Goal: Information Seeking & Learning: Learn about a topic

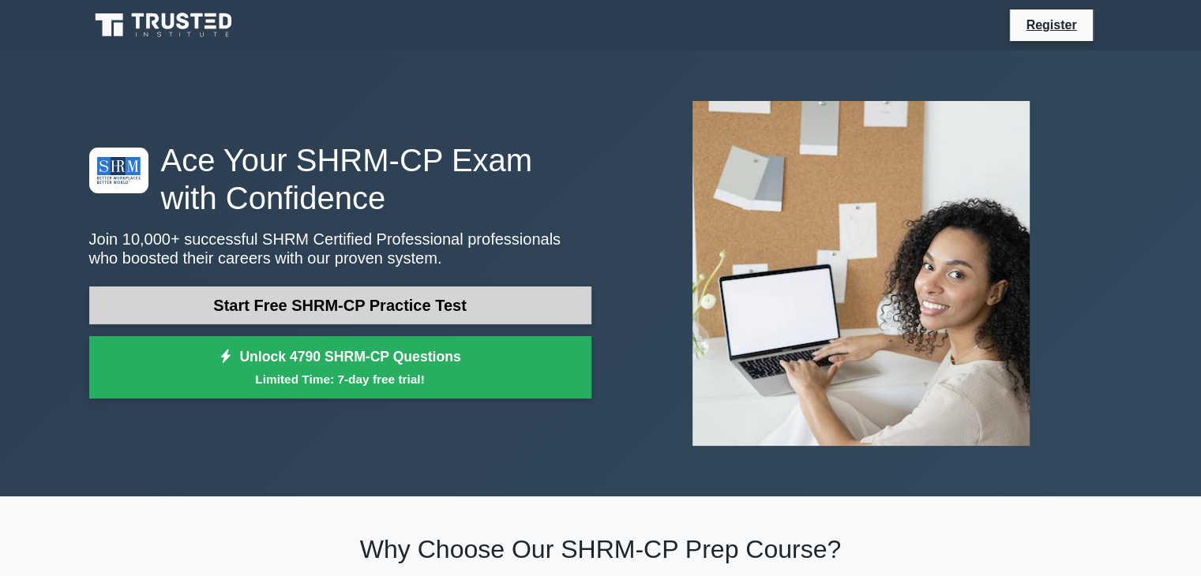
click at [403, 298] on link "Start Free SHRM-CP Practice Test" at bounding box center [340, 306] width 502 height 38
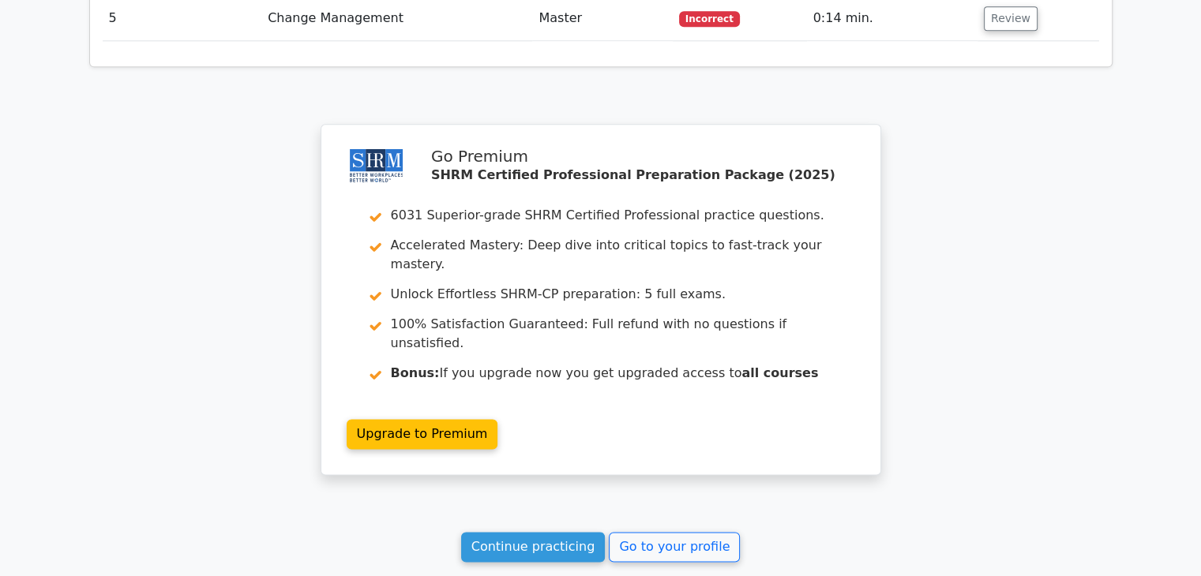
scroll to position [2044, 0]
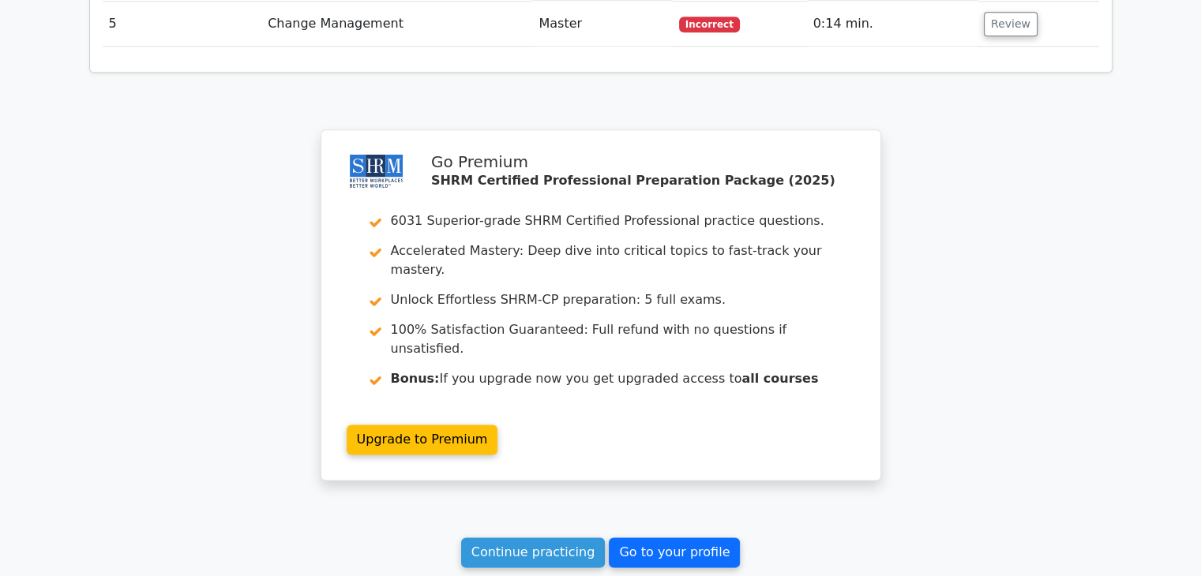
click at [674, 538] on link "Go to your profile" at bounding box center [674, 553] width 131 height 30
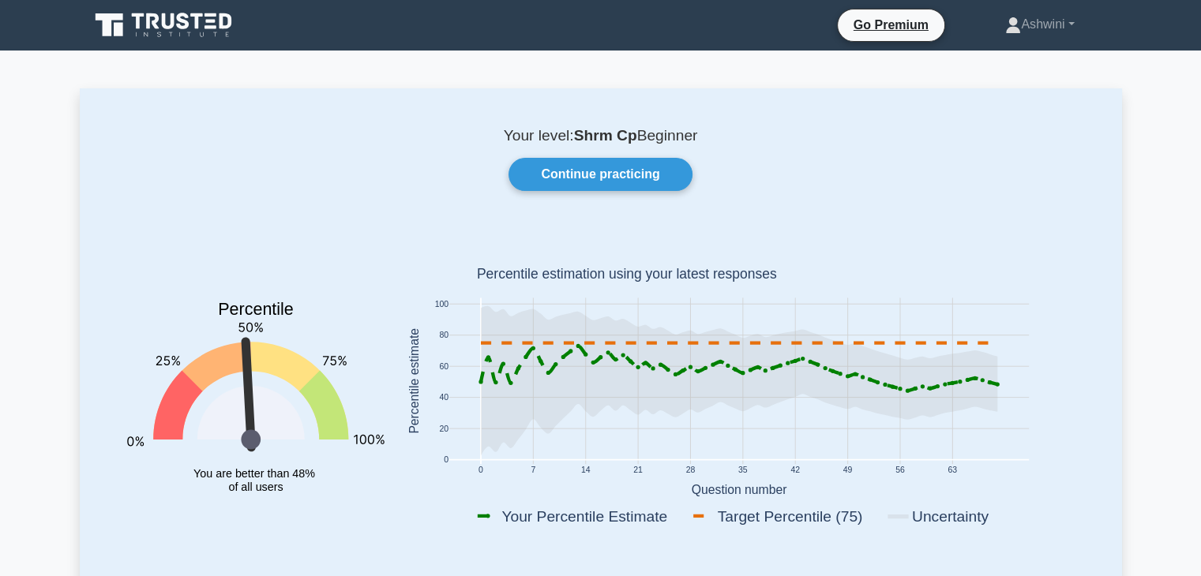
click at [213, 288] on icon "Percentile You are better than 48% of all users" at bounding box center [255, 384] width 257 height 310
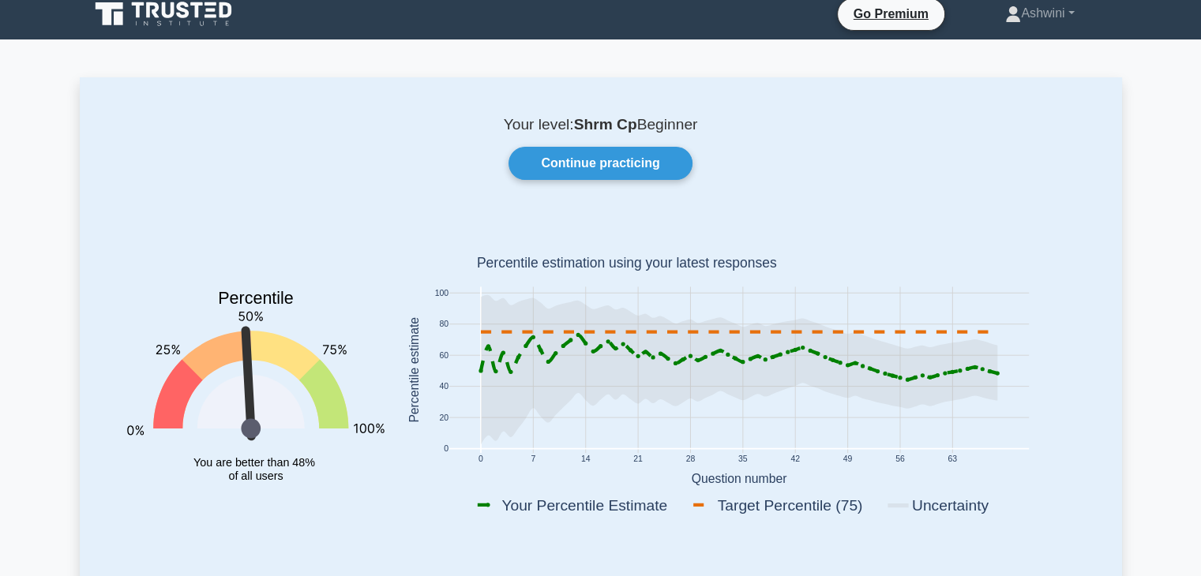
scroll to position [13, 0]
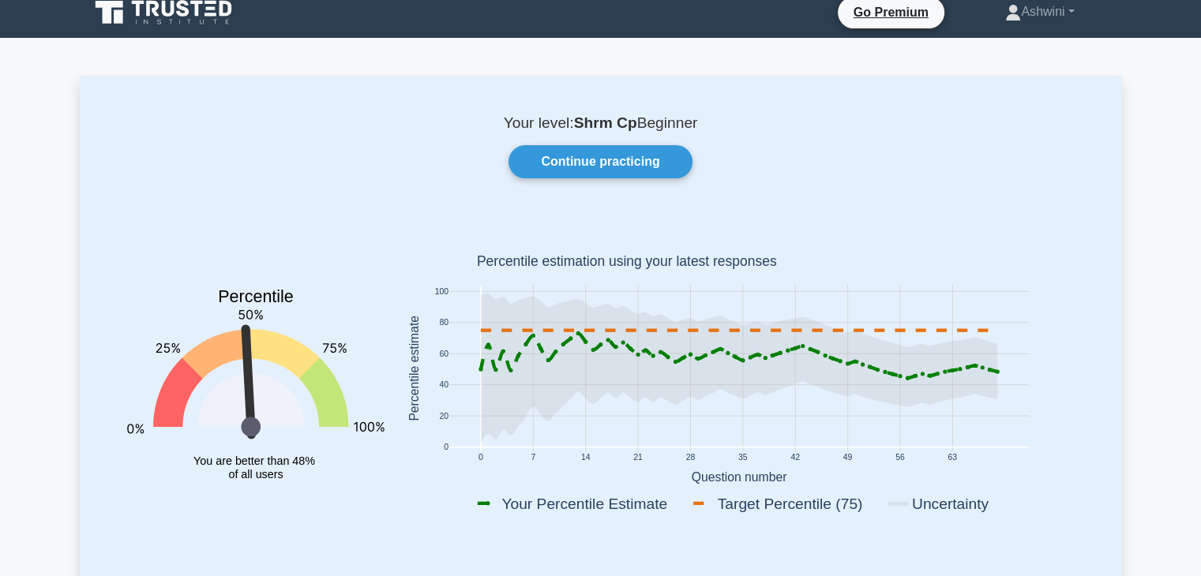
click at [354, 298] on icon "Percentile You are better than 48% of all users" at bounding box center [255, 371] width 257 height 310
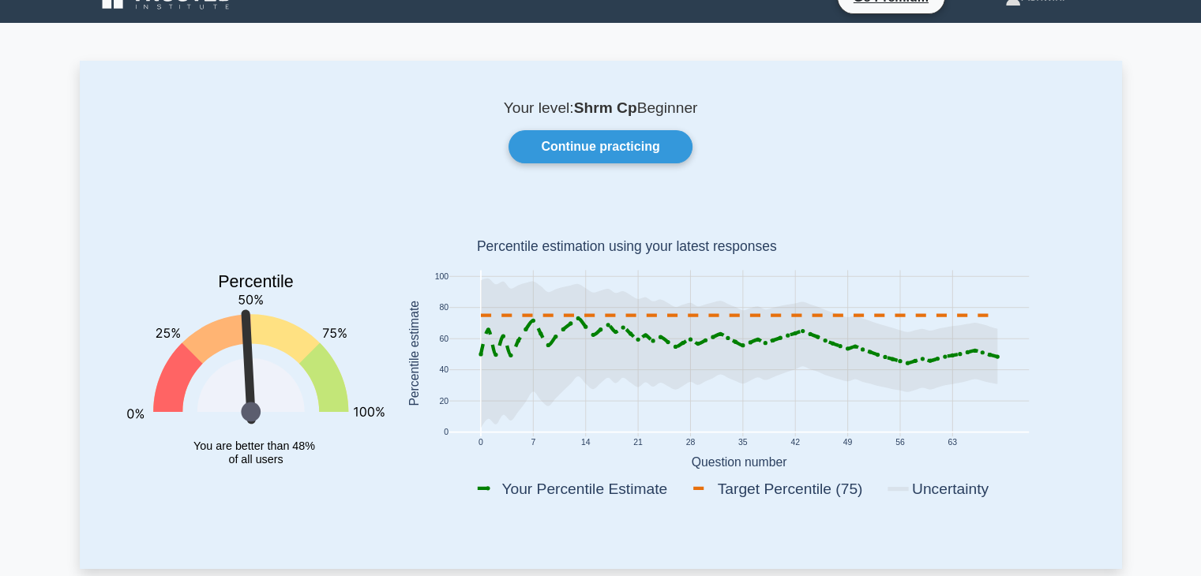
scroll to position [28, 0]
click at [501, 257] on rect at bounding box center [739, 356] width 690 height 310
click at [434, 280] on text "100" at bounding box center [441, 276] width 14 height 9
click at [533, 92] on div "Your level: Shrm Cp Beginner Continue practicing Percentile You are better than…" at bounding box center [601, 314] width 1042 height 508
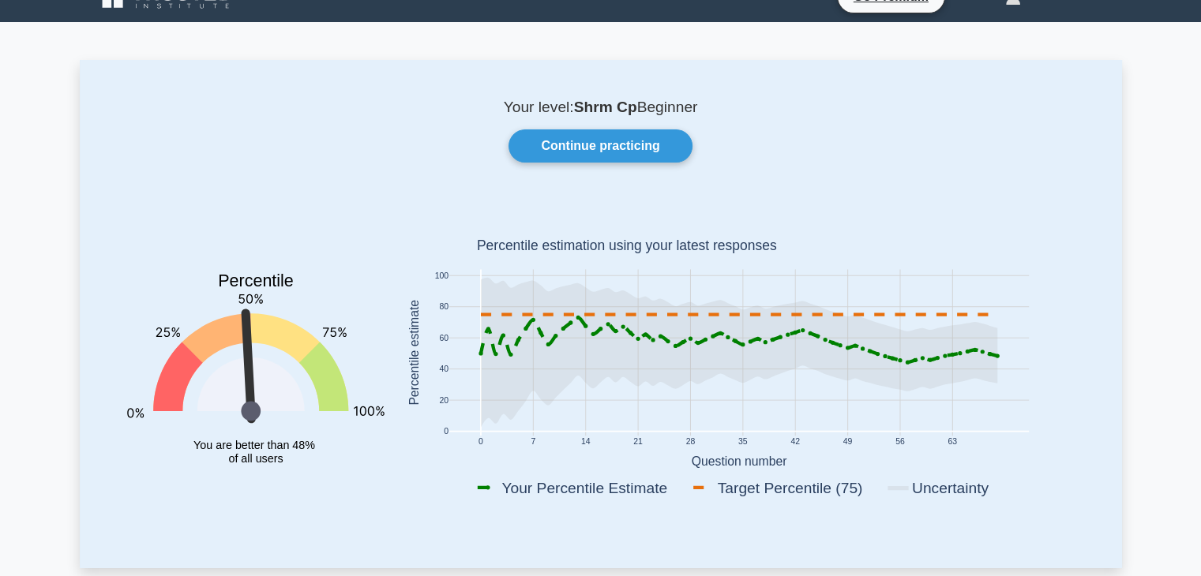
drag, startPoint x: 533, startPoint y: 92, endPoint x: 549, endPoint y: 75, distance: 23.5
click at [549, 75] on div "Your level: Shrm Cp Beginner Continue practicing Percentile You are better than…" at bounding box center [601, 314] width 1042 height 508
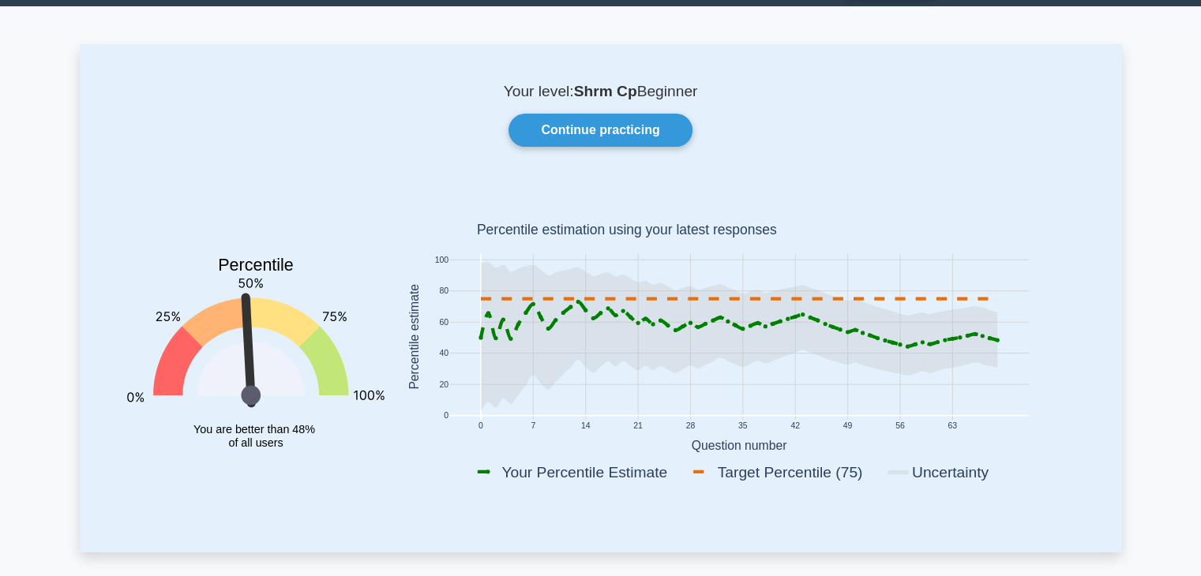
click at [896, 445] on rect at bounding box center [739, 340] width 690 height 310
click at [629, 133] on link "Continue practicing" at bounding box center [599, 130] width 183 height 33
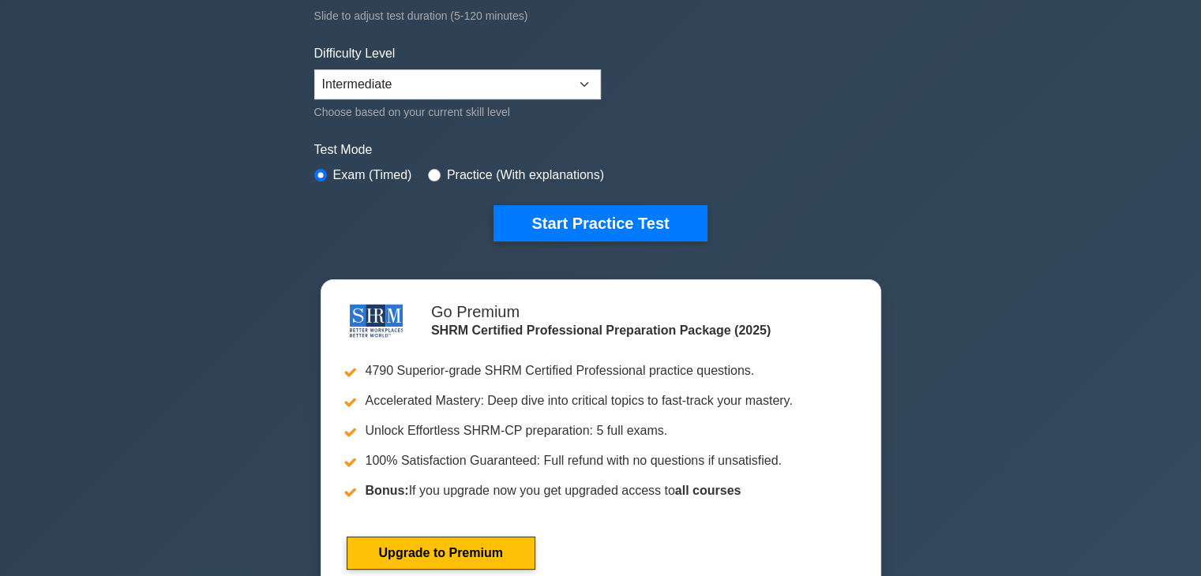
scroll to position [351, 0]
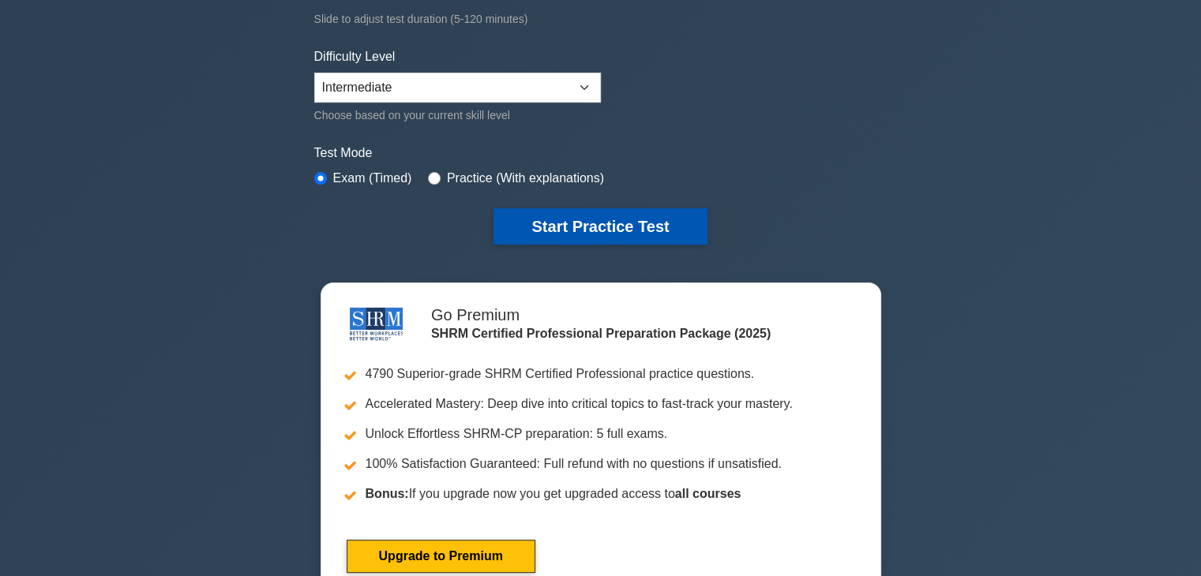
click at [626, 234] on button "Start Practice Test" at bounding box center [599, 226] width 213 height 36
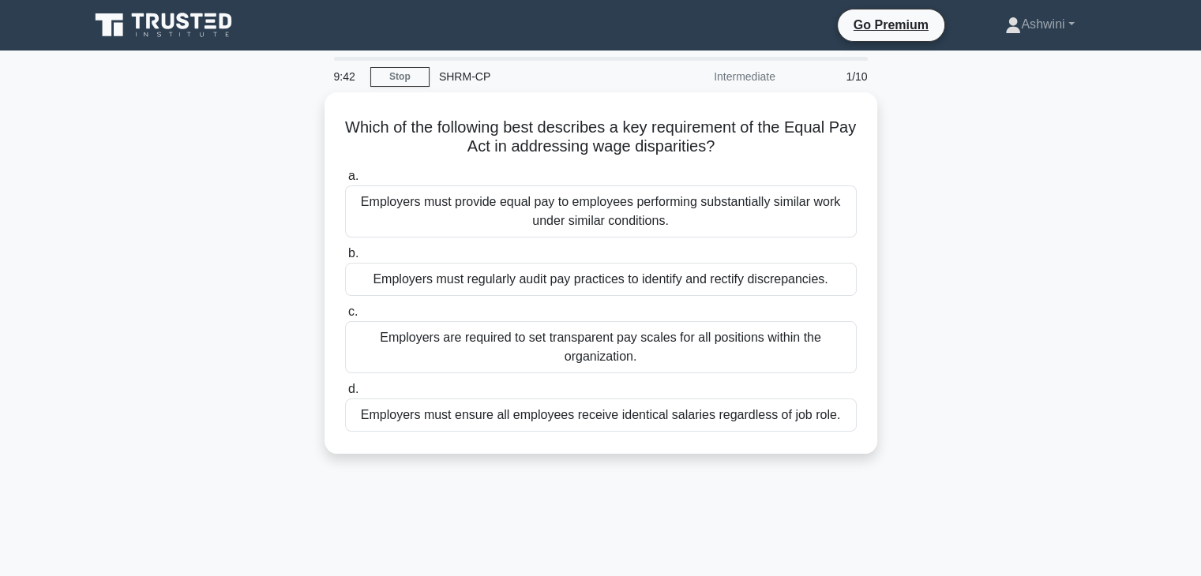
click at [1067, 73] on div "9:42 Stop SHRM-CP Intermediate 1/10 Which of the following best describes a key…" at bounding box center [601, 452] width 1042 height 790
click at [1065, 69] on div "9:41 Stop SHRM-CP Intermediate 1/10 Which of the following best describes a key…" at bounding box center [601, 452] width 1042 height 790
